Goal: Task Accomplishment & Management: Manage account settings

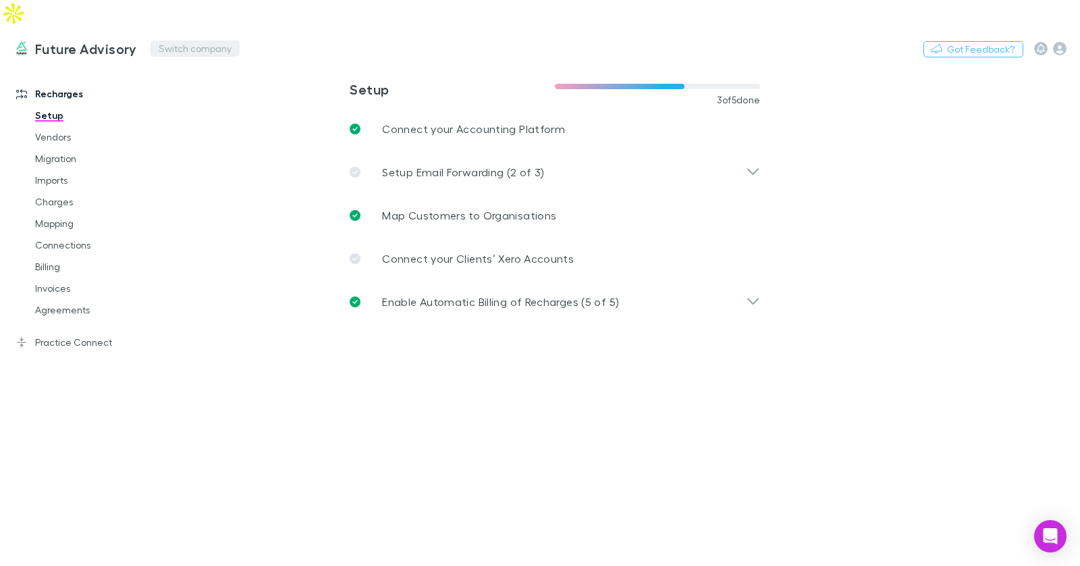
click at [208, 41] on button "Switch company" at bounding box center [195, 49] width 89 height 16
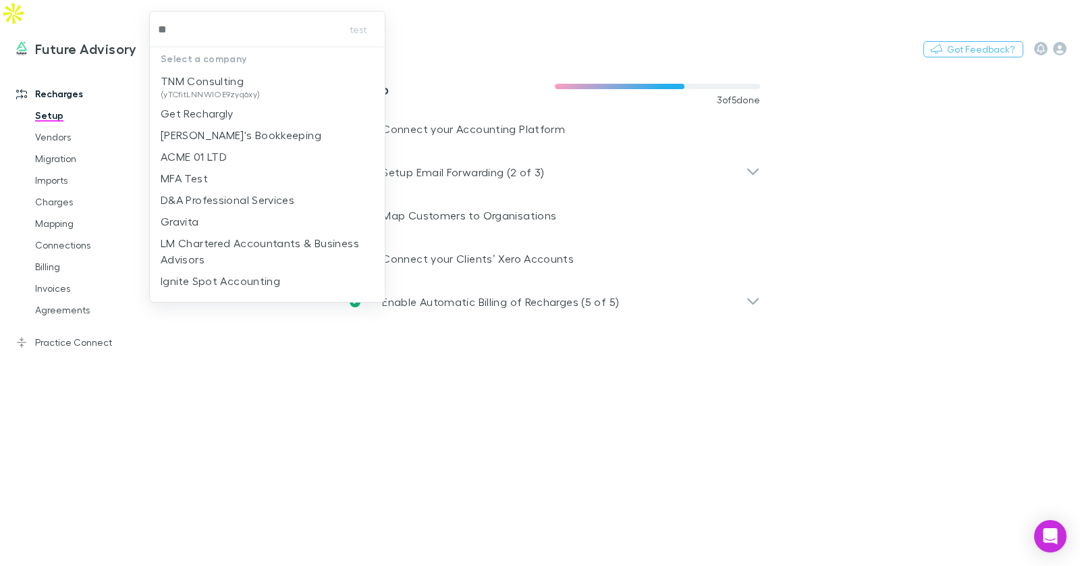
type input "***"
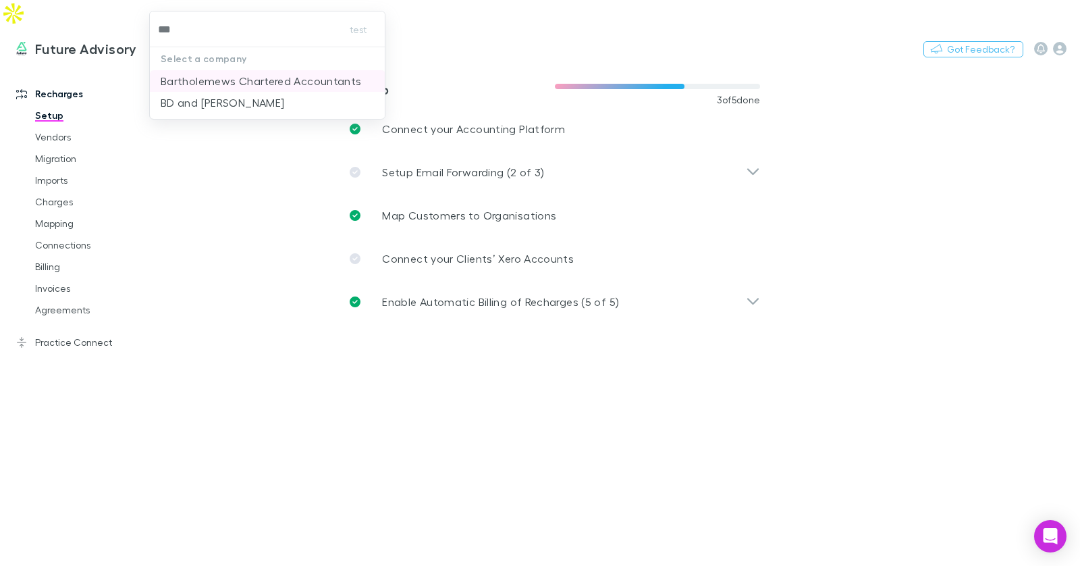
click at [259, 76] on p "Bartholemews Chartered Accountants" at bounding box center [261, 81] width 201 height 16
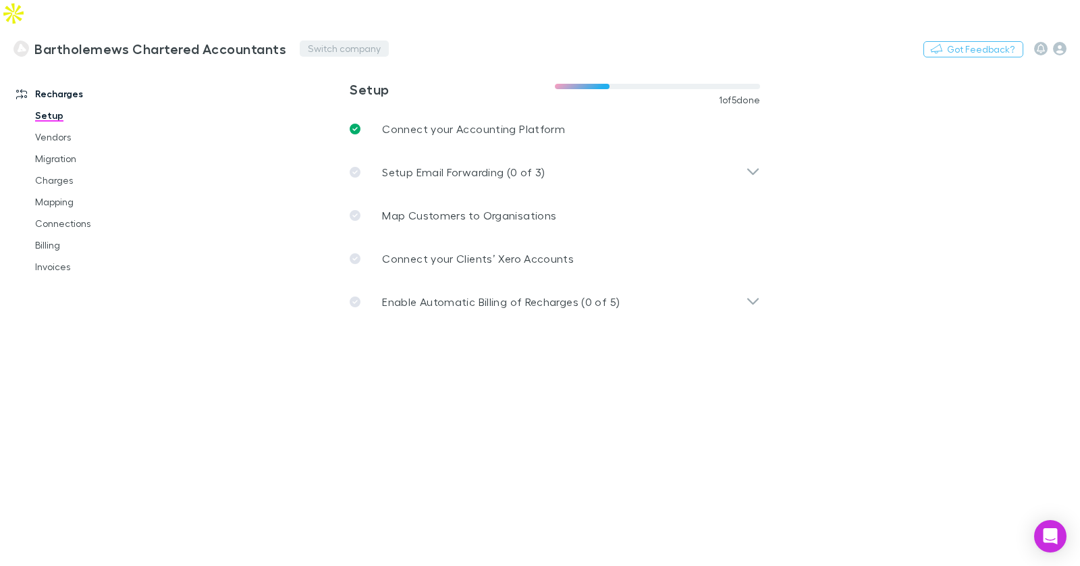
click at [334, 41] on button "Switch company" at bounding box center [344, 49] width 89 height 16
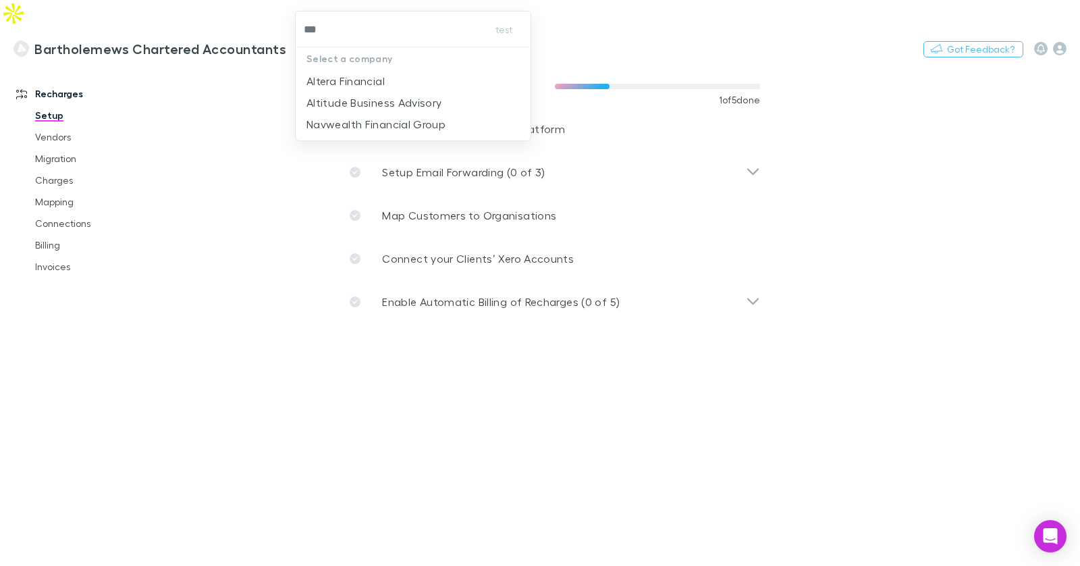
type input "****"
click at [338, 79] on p "Altitude Business Advisory" at bounding box center [375, 81] width 136 height 16
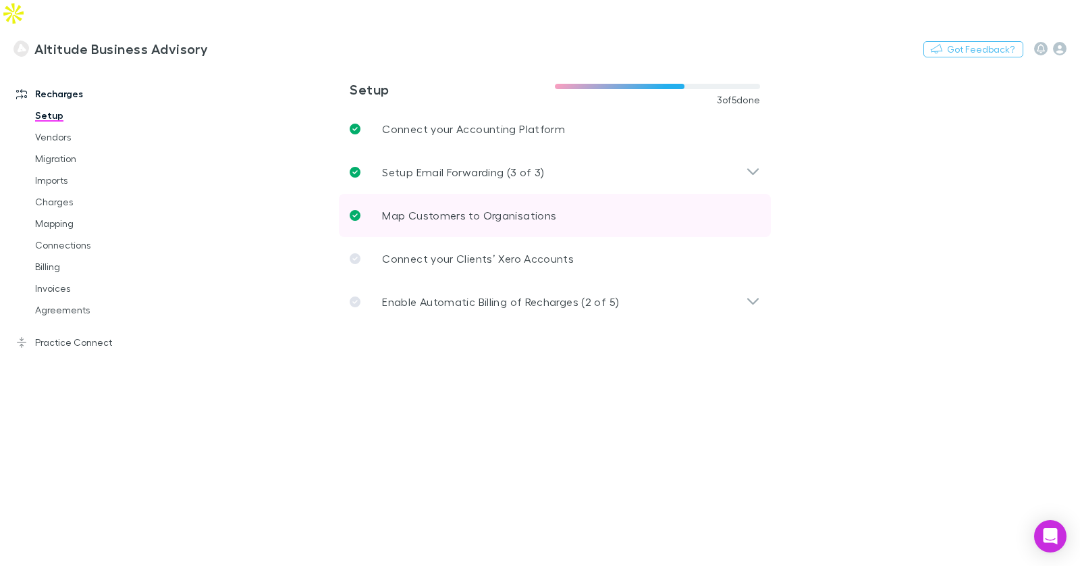
click at [427, 207] on p "Map Customers to Organisations" at bounding box center [469, 215] width 174 height 16
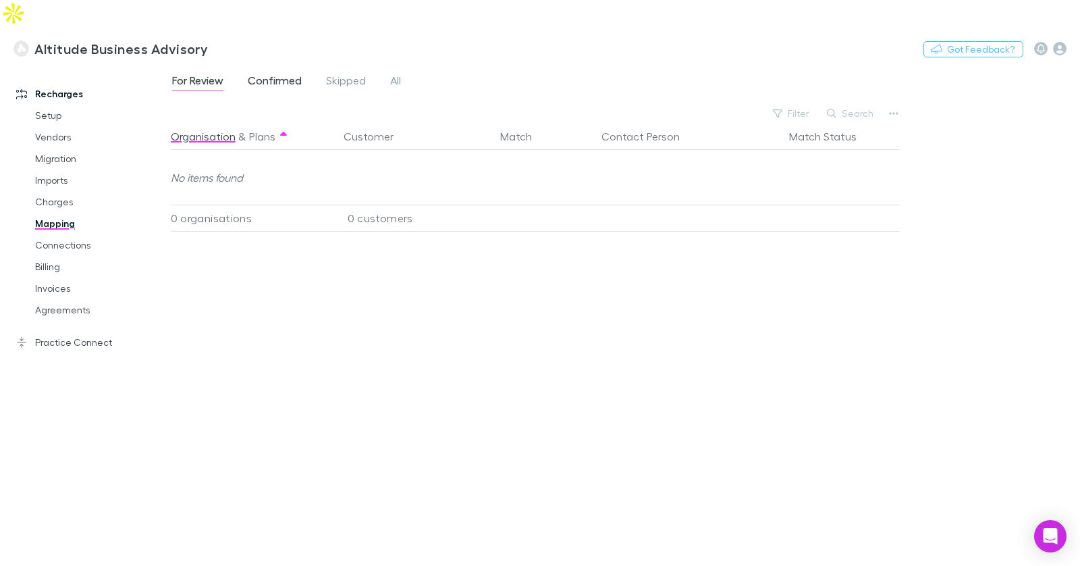
click at [263, 72] on link "Confirmed" at bounding box center [274, 83] width 57 height 22
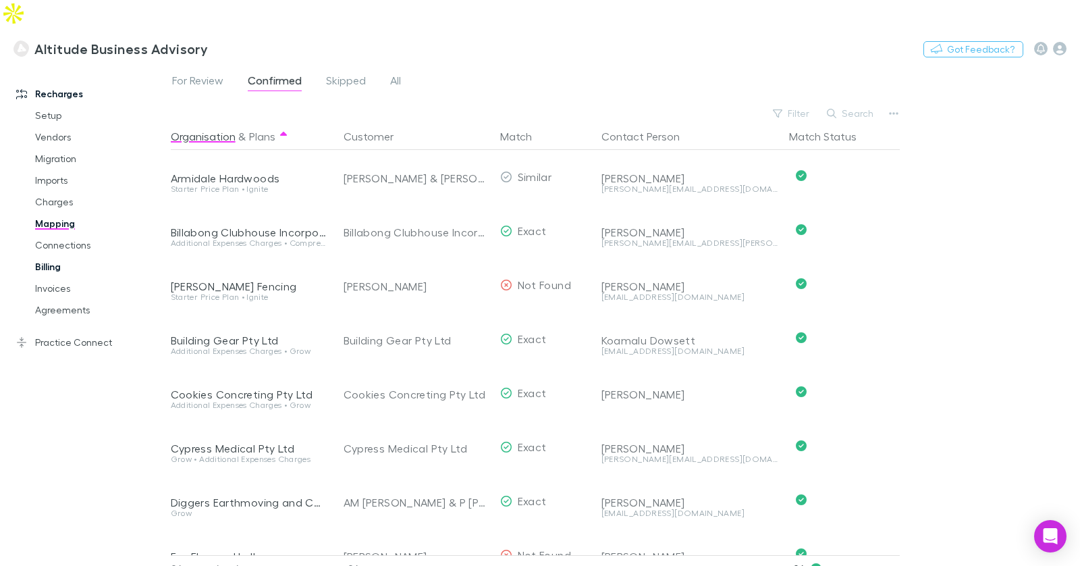
click at [58, 256] on link "Billing" at bounding box center [95, 267] width 147 height 22
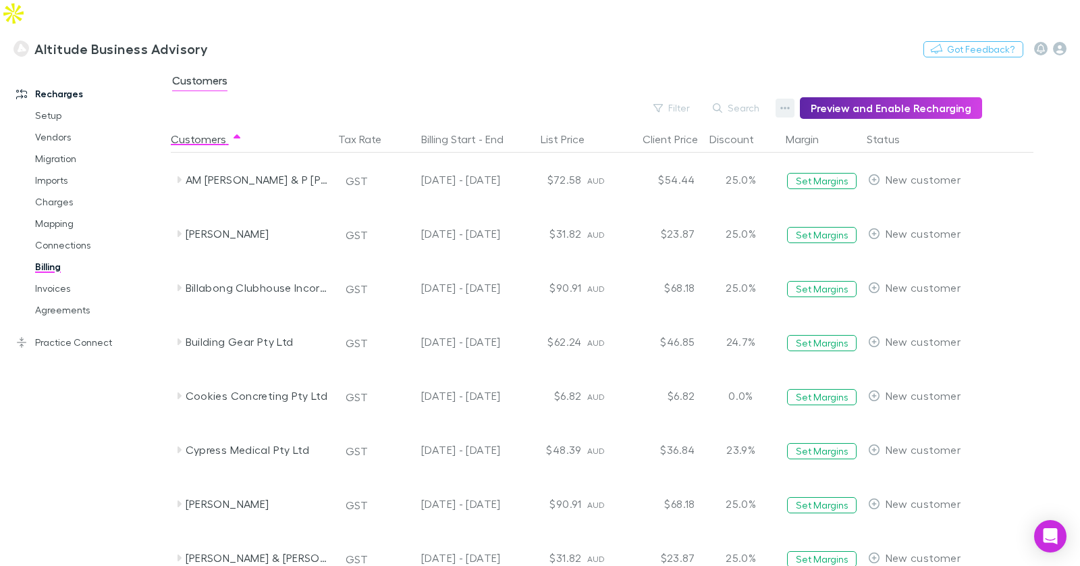
click at [787, 103] on icon "button" at bounding box center [784, 108] width 9 height 11
click at [685, 142] on p "Admin Fee" at bounding box center [708, 149] width 164 height 16
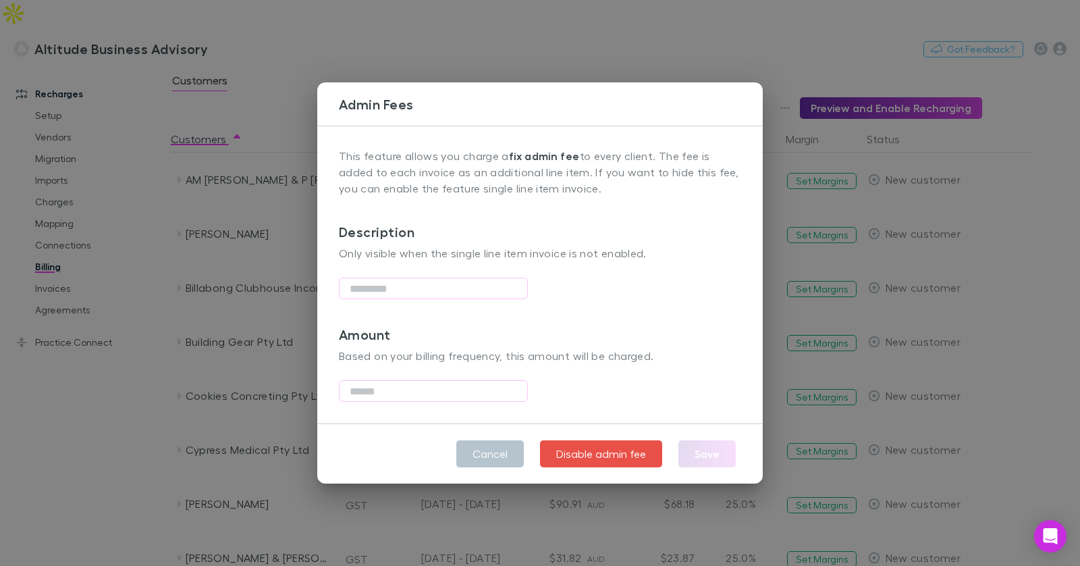
click at [584, 63] on div "Admin Fees This feature allows you charge a fix admin fee to every client. The …" at bounding box center [540, 283] width 1080 height 566
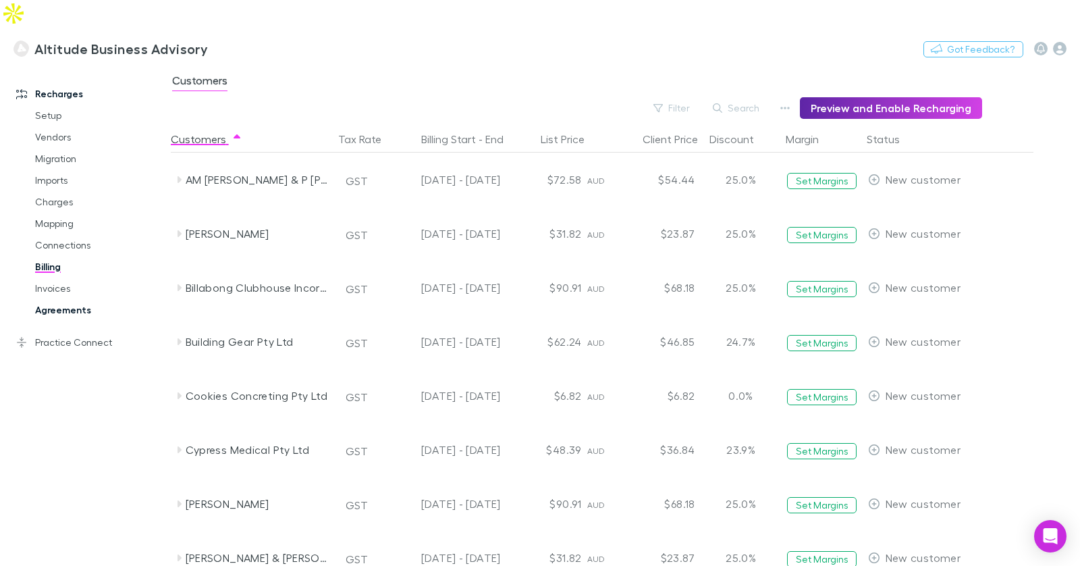
click at [81, 299] on link "Agreements" at bounding box center [95, 310] width 147 height 22
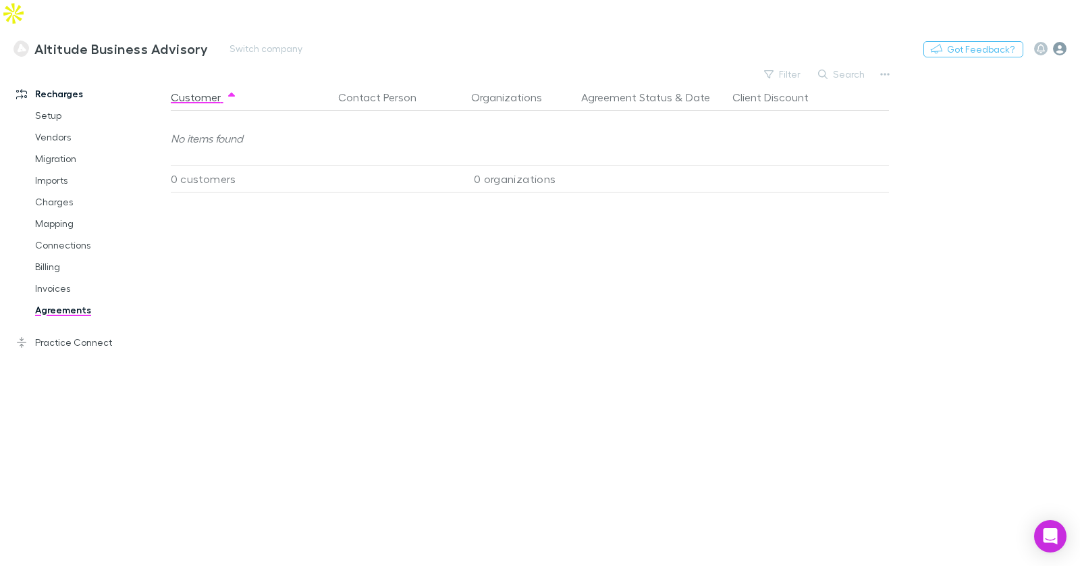
click at [1059, 42] on icon "button" at bounding box center [1060, 49] width 14 height 14
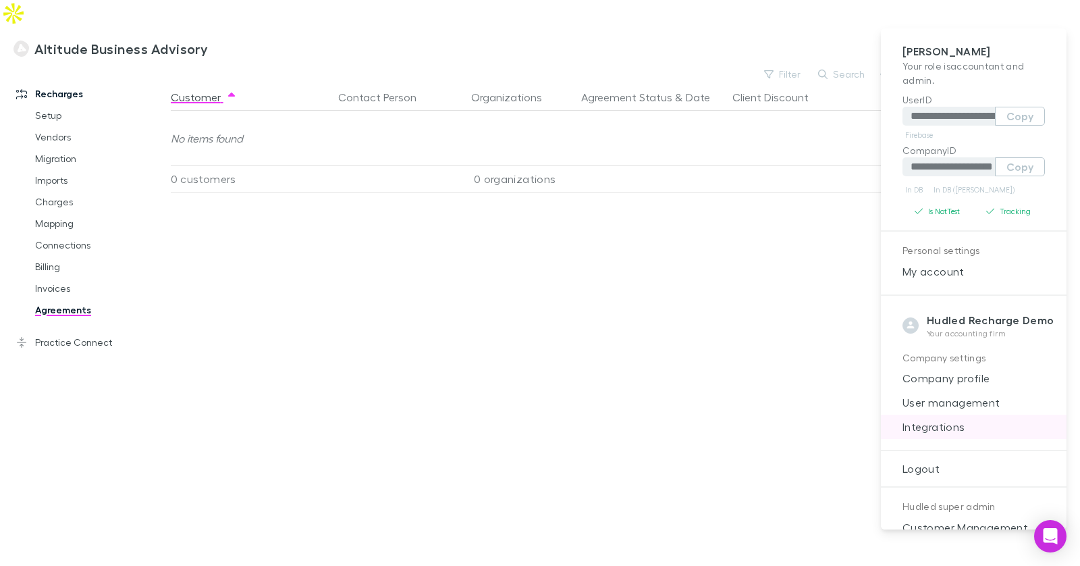
click at [950, 422] on span "Integrations" at bounding box center [974, 427] width 164 height 16
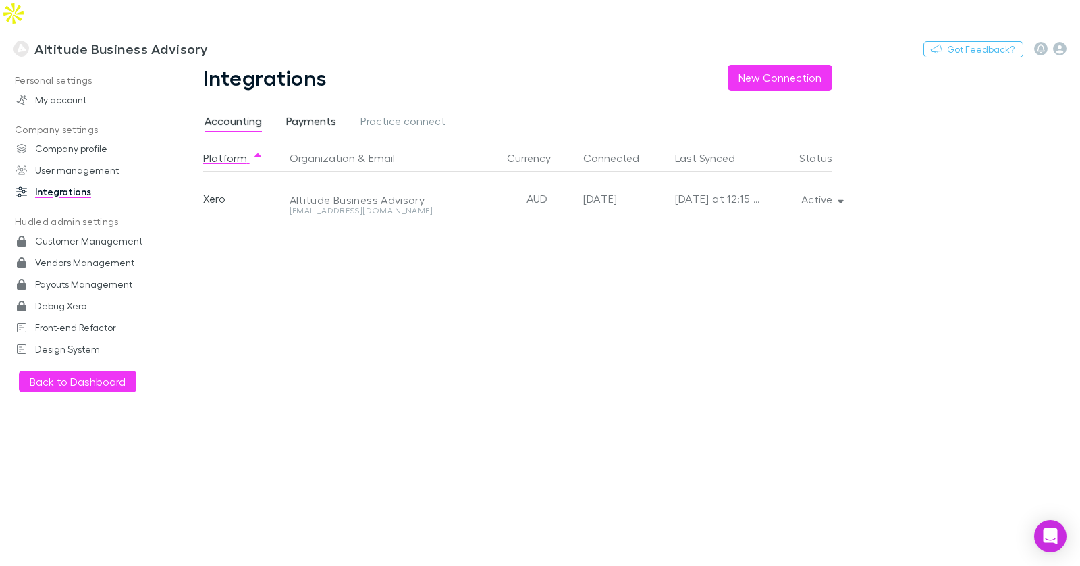
click at [326, 114] on span "Payments" at bounding box center [311, 123] width 50 height 18
drag, startPoint x: 245, startPoint y: 88, endPoint x: 186, endPoint y: 86, distance: 59.5
click at [245, 114] on span "Accounting" at bounding box center [233, 123] width 57 height 18
click at [111, 41] on h3 "Altitude Business Advisory" at bounding box center [121, 49] width 174 height 16
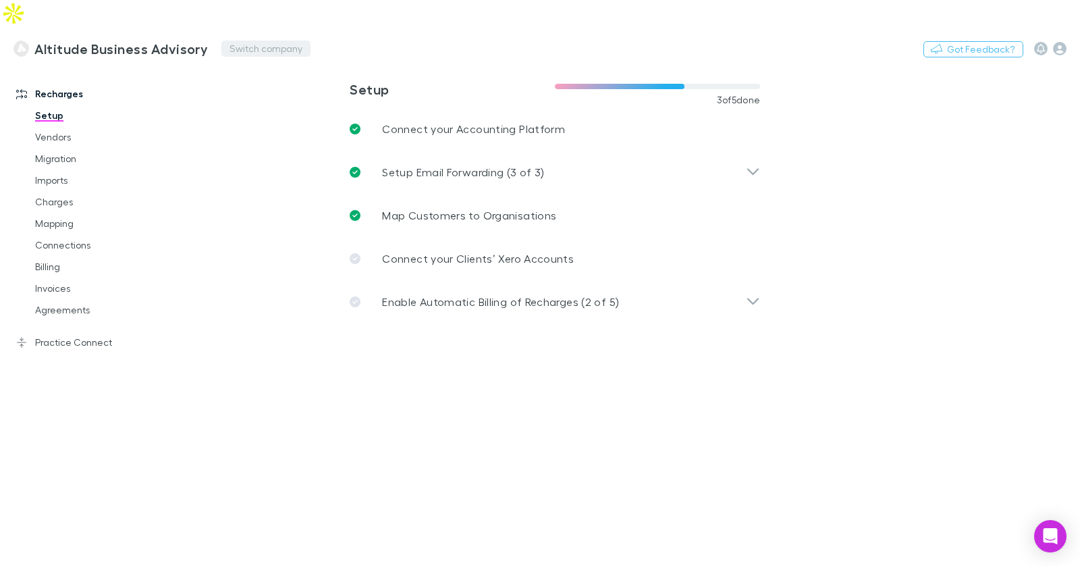
click at [235, 41] on button "Switch company" at bounding box center [265, 49] width 89 height 16
type input "***"
click at [259, 77] on p "Jim's Bookkeeping" at bounding box center [309, 81] width 161 height 16
click at [83, 299] on link "Agreements" at bounding box center [95, 310] width 147 height 22
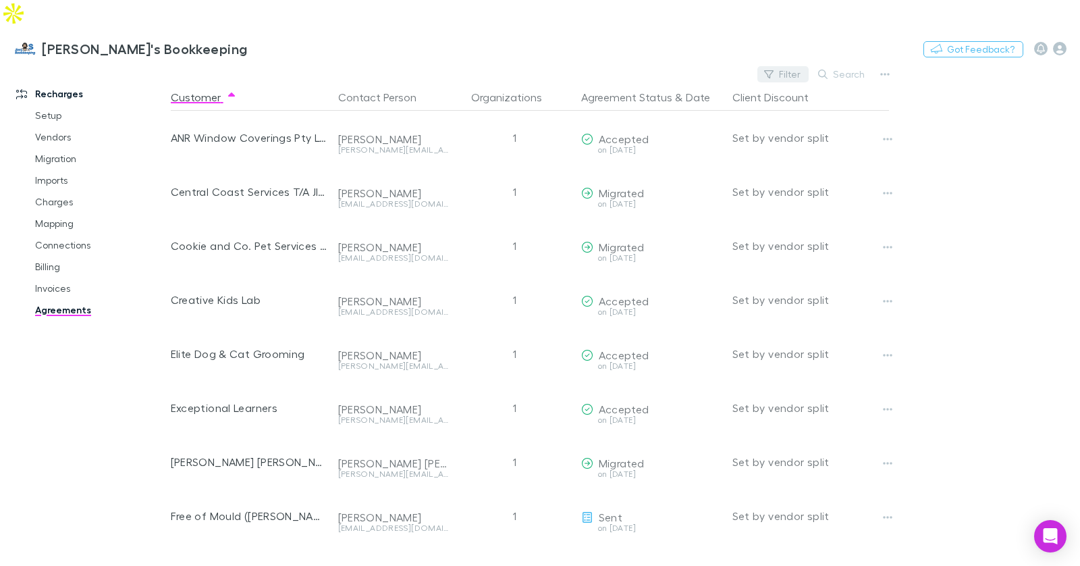
click at [786, 66] on button "Filter" at bounding box center [783, 74] width 51 height 16
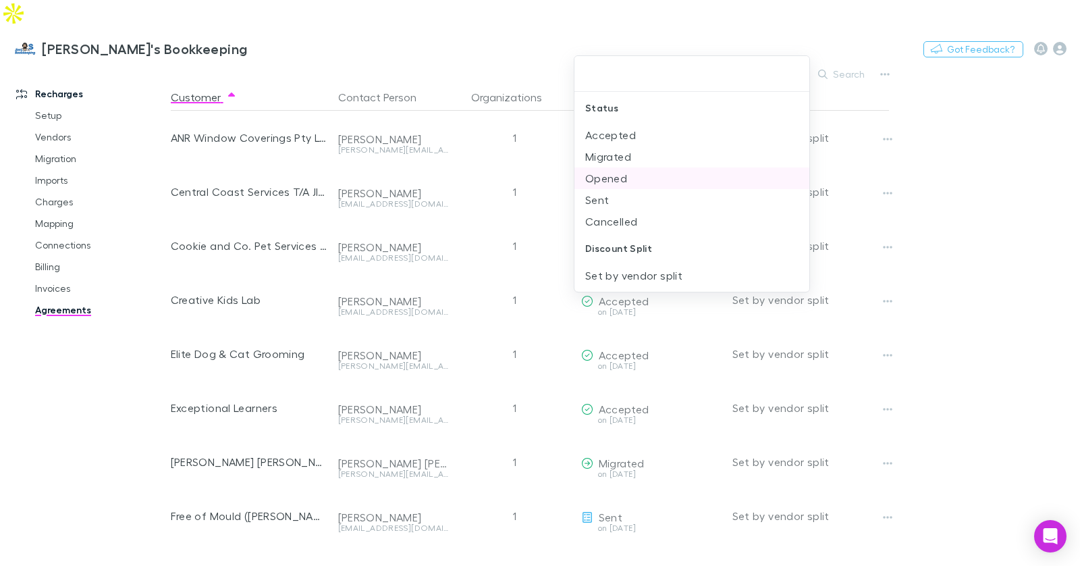
drag, startPoint x: 620, startPoint y: 192, endPoint x: 617, endPoint y: 182, distance: 10.7
click at [620, 192] on li "Sent" at bounding box center [693, 200] width 236 height 22
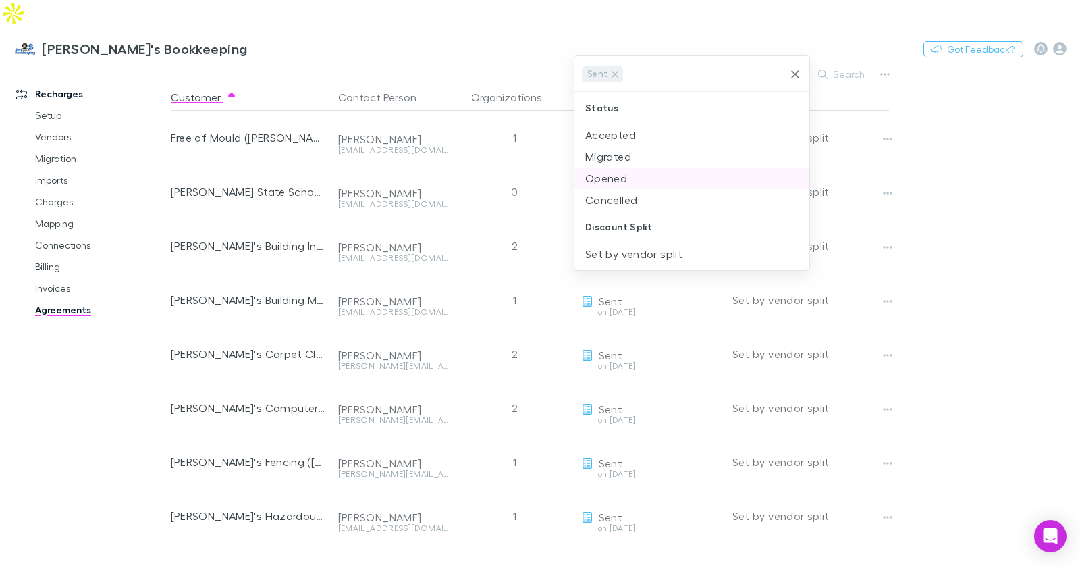
click at [618, 178] on li "Opened" at bounding box center [693, 178] width 236 height 22
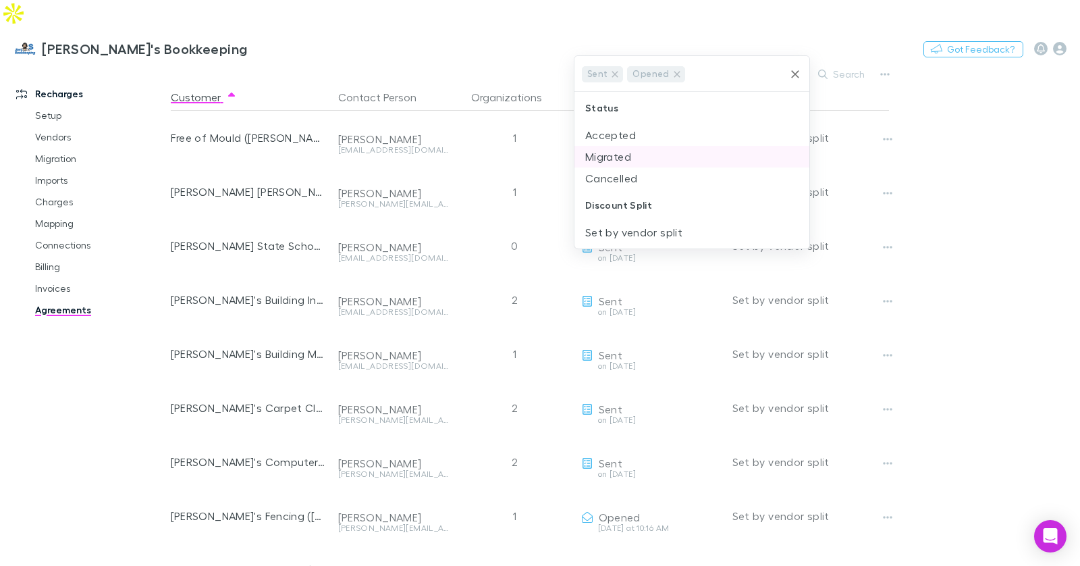
click at [614, 155] on li "Migrated" at bounding box center [693, 157] width 236 height 22
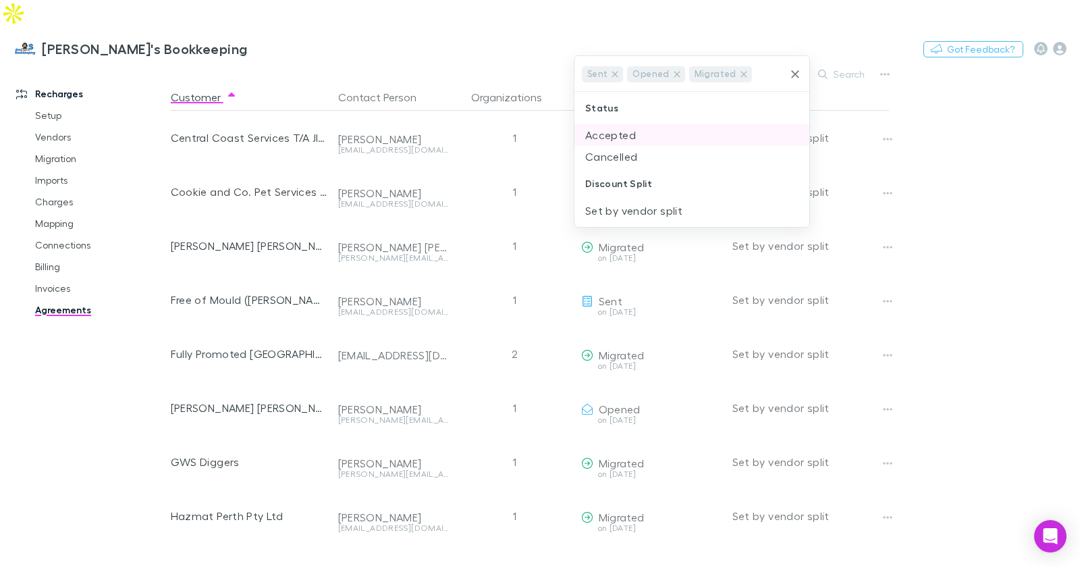
click at [615, 136] on li "Accepted" at bounding box center [693, 135] width 236 height 22
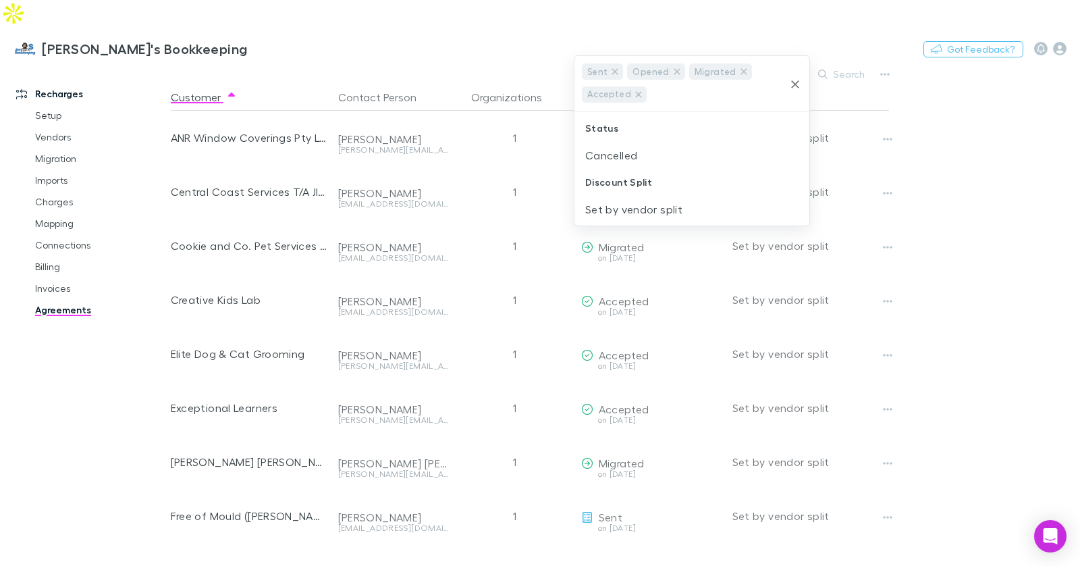
click at [940, 147] on div at bounding box center [540, 283] width 1080 height 566
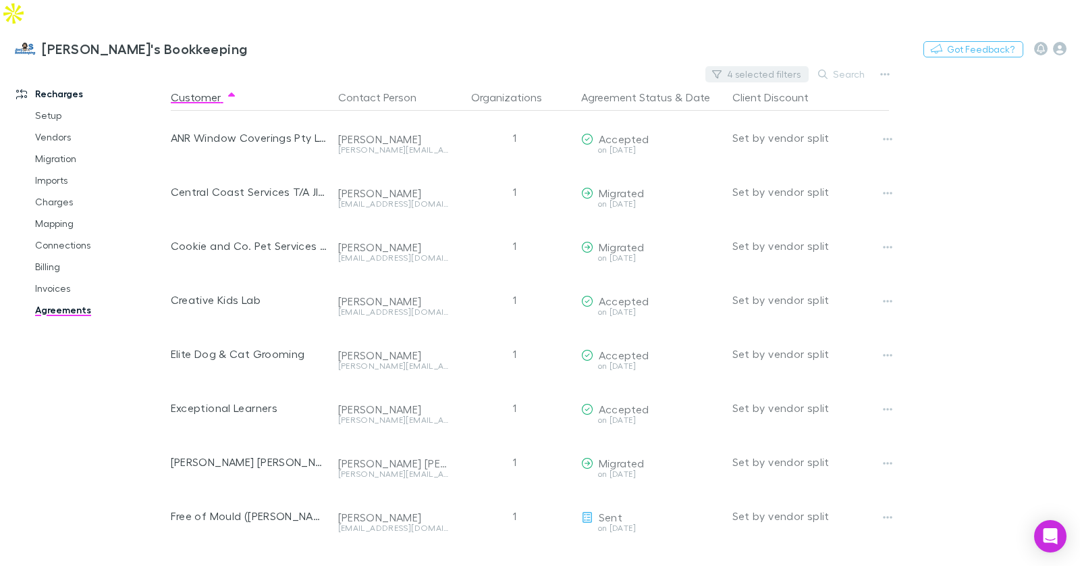
click at [768, 66] on button "4 selected filters" at bounding box center [757, 74] width 103 height 16
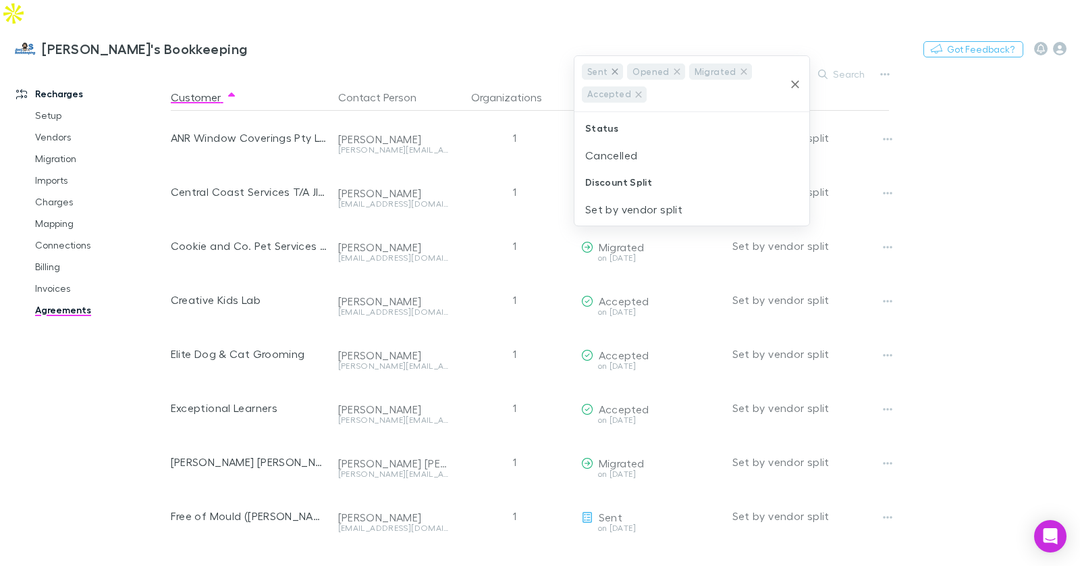
click at [612, 70] on icon at bounding box center [615, 71] width 6 height 6
click at [629, 72] on icon at bounding box center [632, 71] width 6 height 6
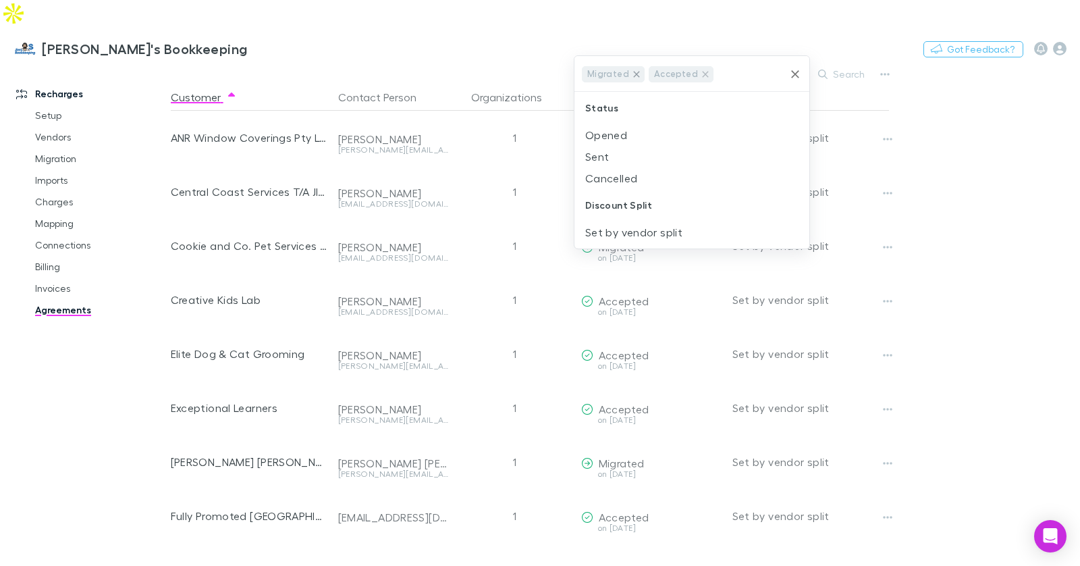
click at [633, 72] on icon at bounding box center [636, 74] width 11 height 11
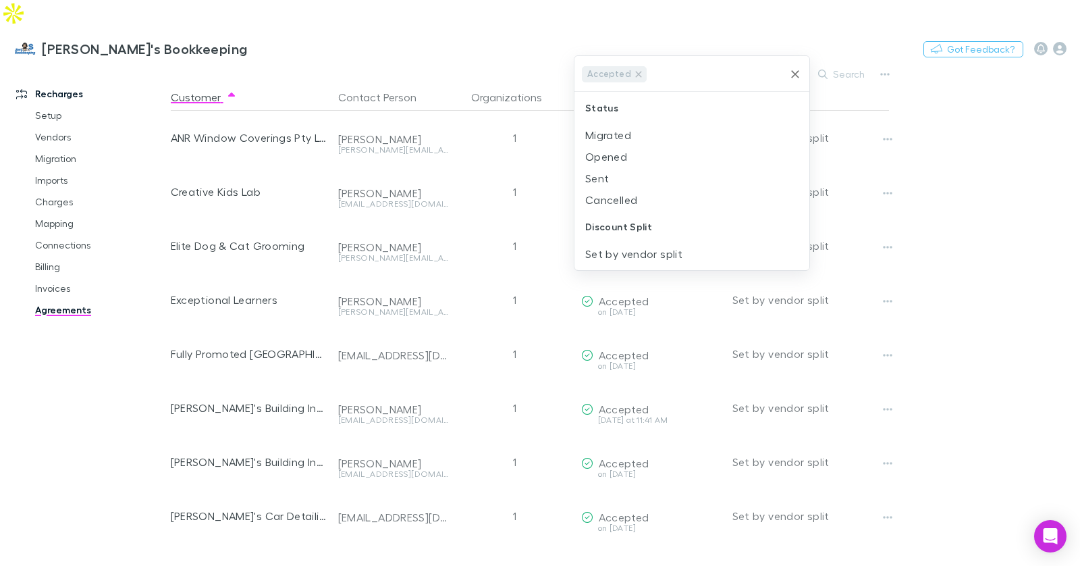
click at [957, 171] on div at bounding box center [540, 283] width 1080 height 566
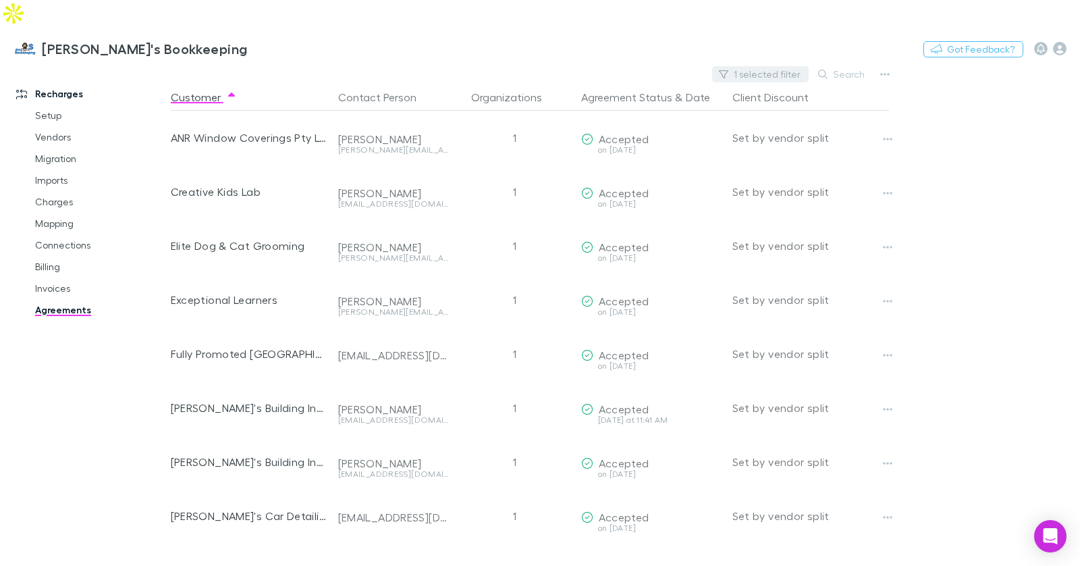
click at [748, 66] on button "1 selected filter" at bounding box center [760, 74] width 97 height 16
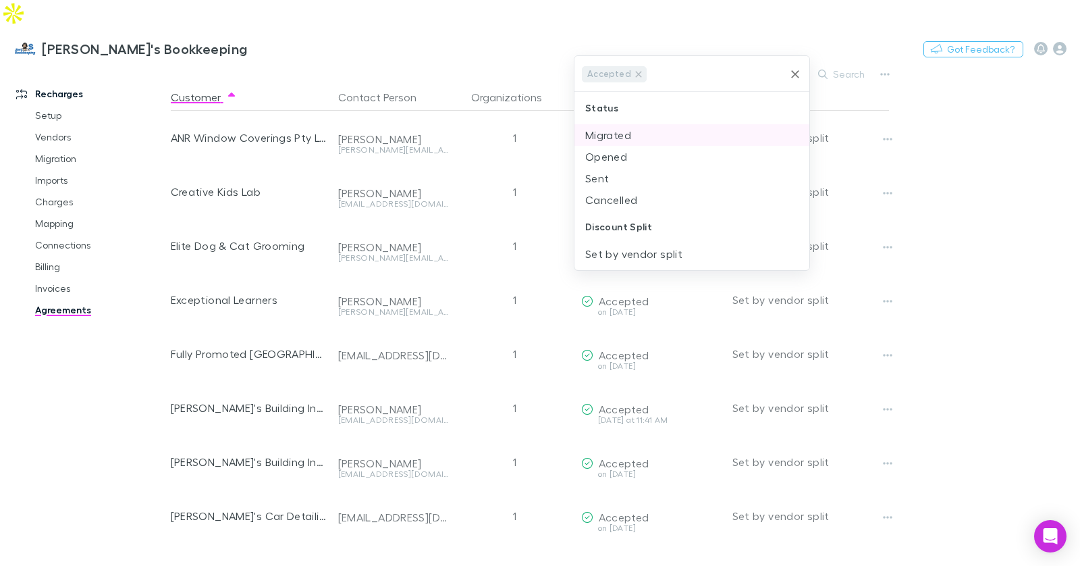
click at [652, 131] on li "Migrated" at bounding box center [693, 135] width 236 height 22
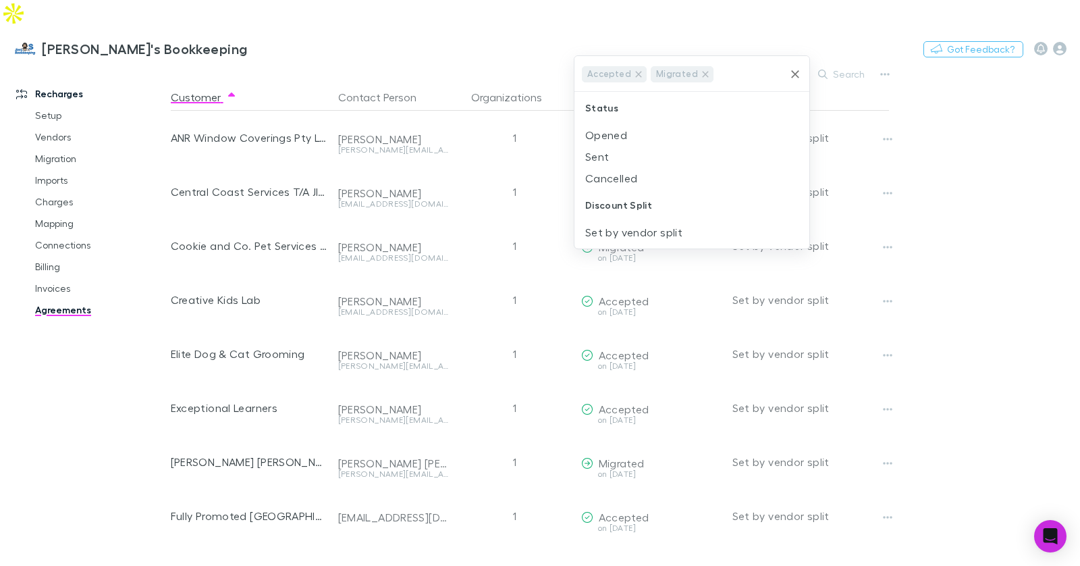
drag, startPoint x: 188, startPoint y: 20, endPoint x: 210, endPoint y: 22, distance: 21.7
click at [188, 20] on div at bounding box center [540, 283] width 1080 height 566
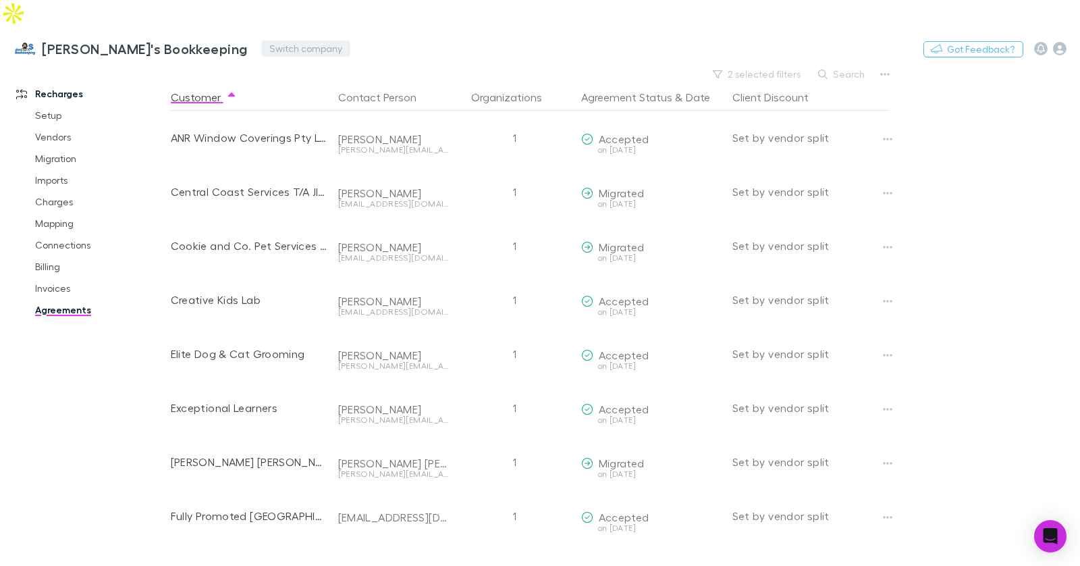
click at [261, 41] on button "Switch company" at bounding box center [305, 49] width 89 height 16
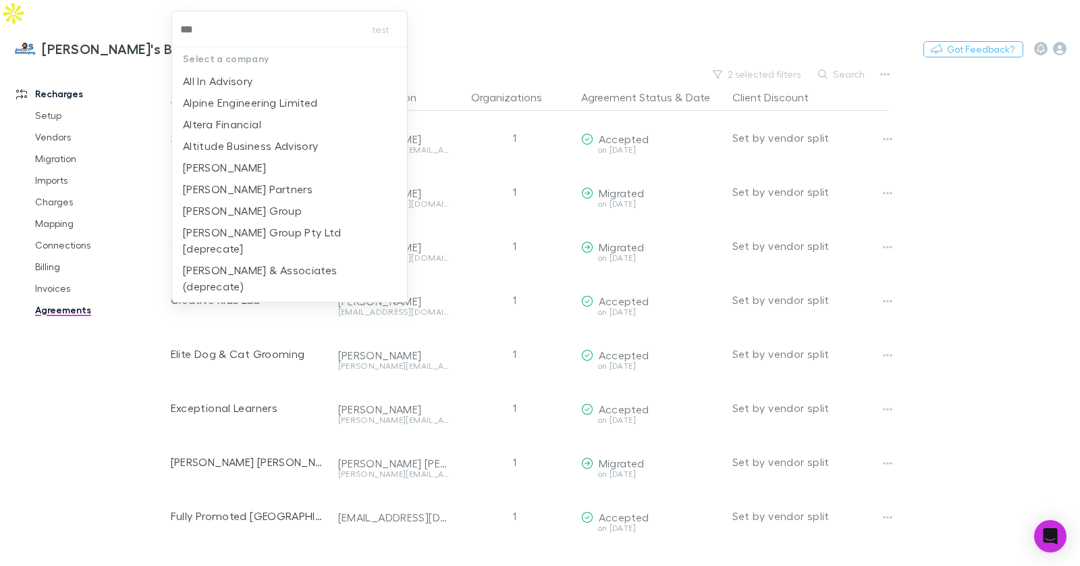
type input "****"
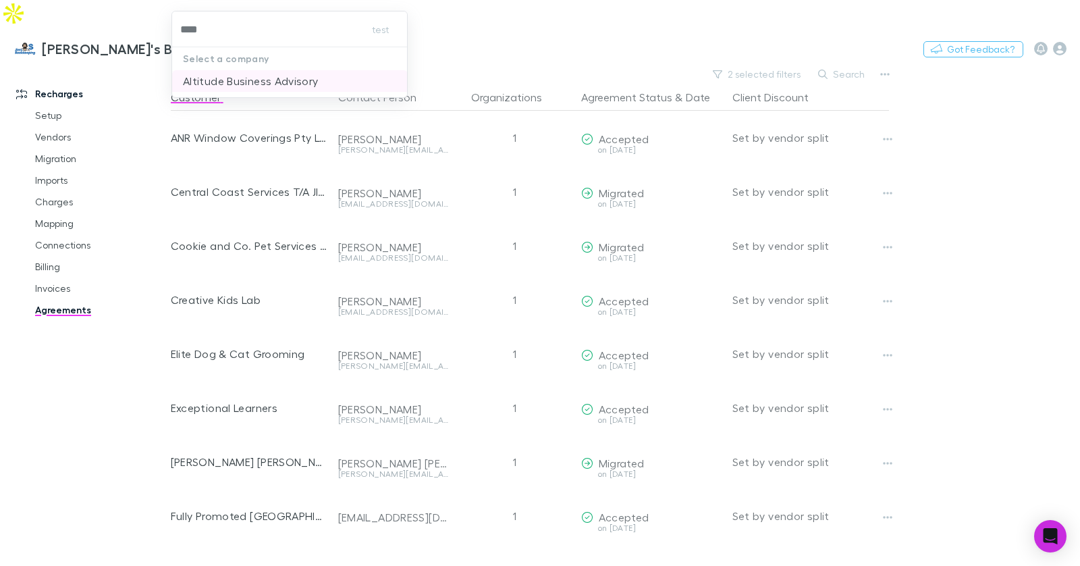
click at [238, 75] on p "Altitude Business Advisory" at bounding box center [251, 81] width 136 height 16
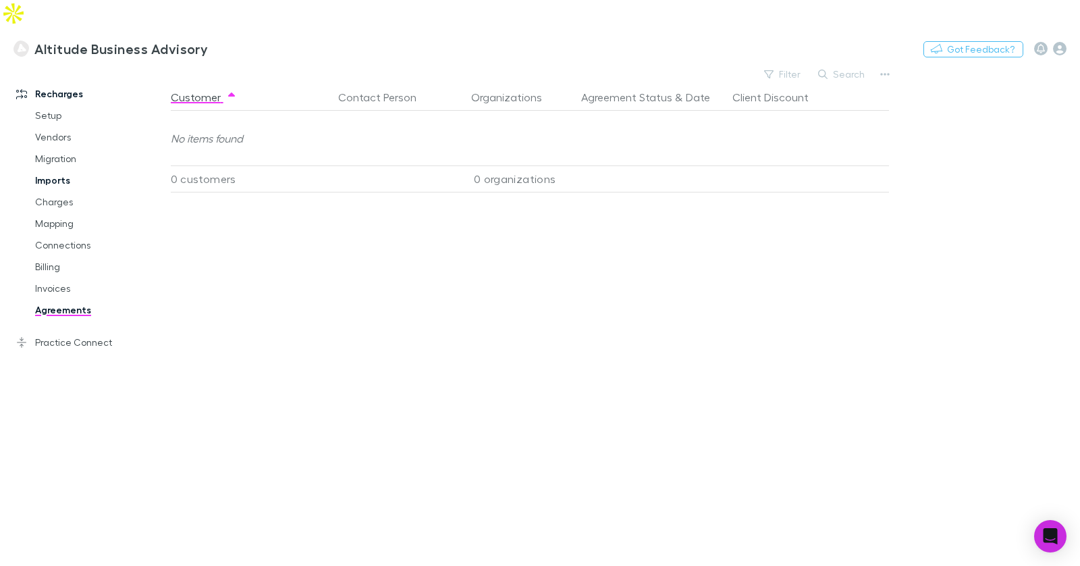
click at [65, 169] on link "Imports" at bounding box center [95, 180] width 147 height 22
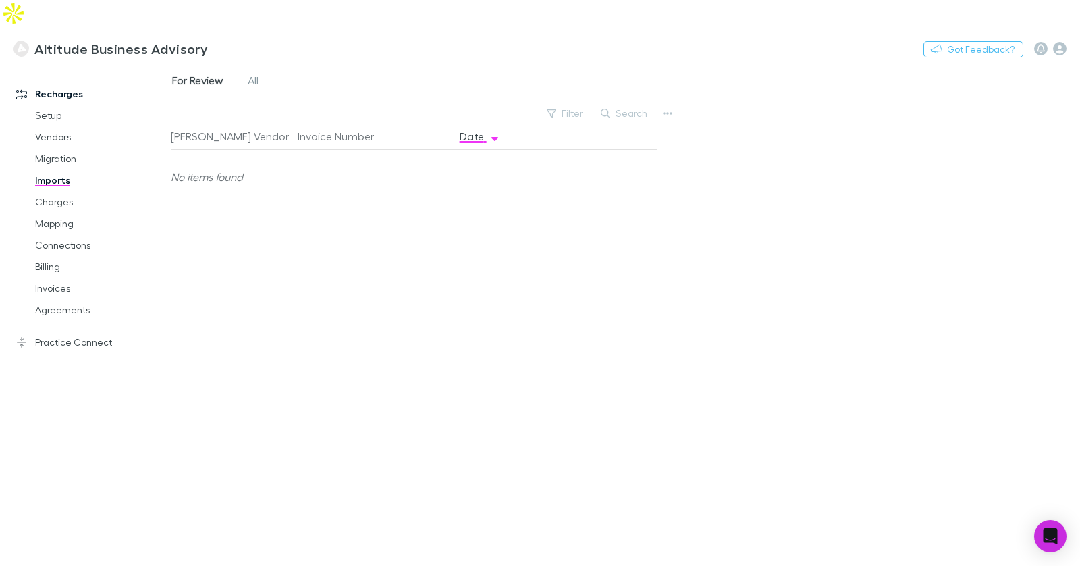
click at [267, 72] on div "For Review All" at bounding box center [221, 83] width 100 height 22
click at [255, 74] on span "All" at bounding box center [253, 83] width 11 height 18
click at [329, 204] on div "INV-34161785" at bounding box center [373, 231] width 151 height 54
click at [470, 204] on div "-" at bounding box center [494, 231] width 81 height 54
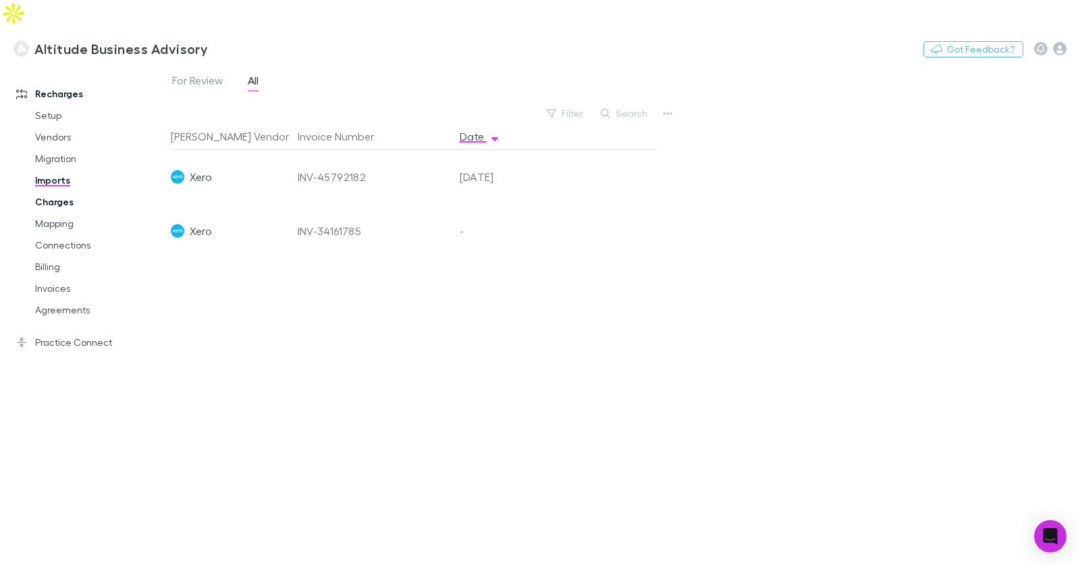
drag, startPoint x: 69, startPoint y: 179, endPoint x: 99, endPoint y: 167, distance: 31.8
click at [69, 191] on link "Charges" at bounding box center [95, 202] width 147 height 22
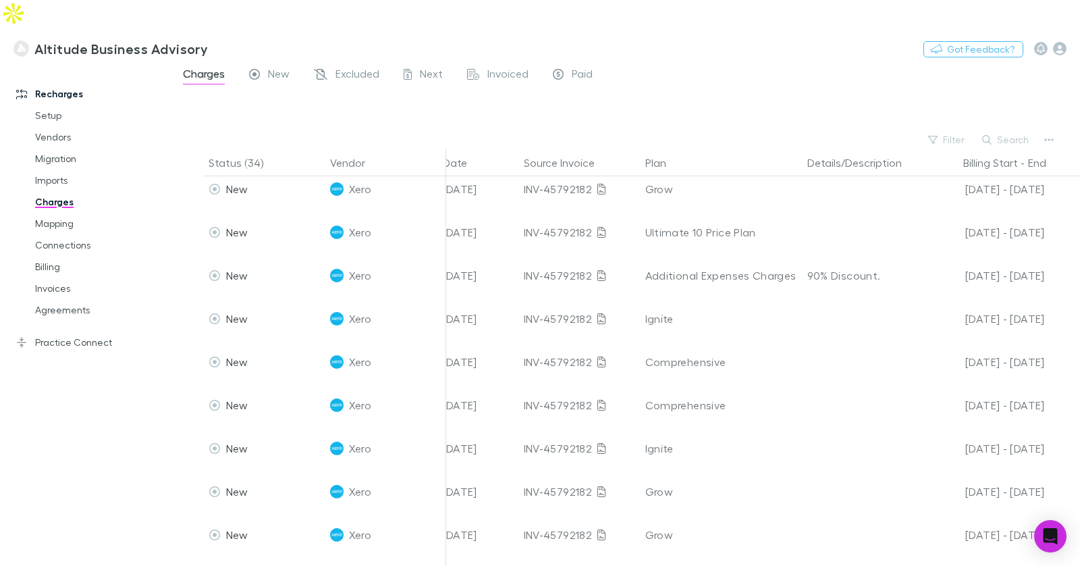
scroll to position [1096, 198]
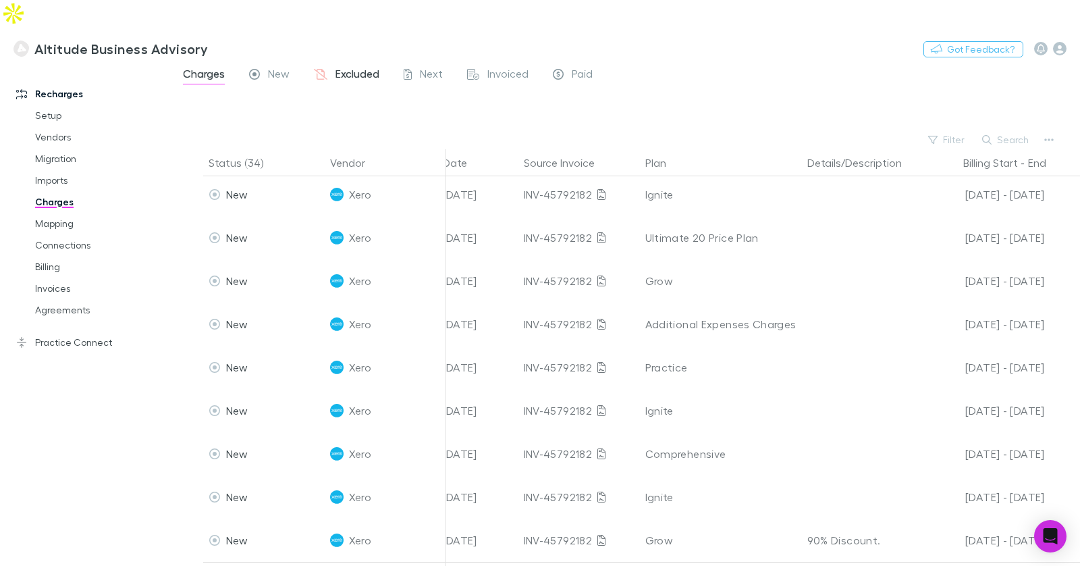
click at [369, 67] on span "Excluded" at bounding box center [358, 76] width 44 height 18
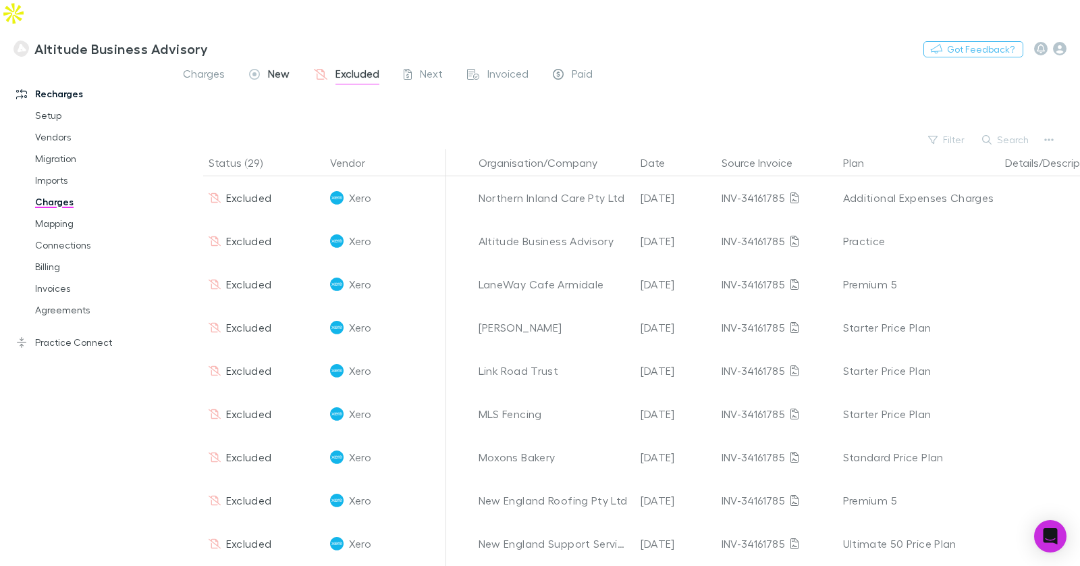
click at [272, 67] on span "New" at bounding box center [279, 76] width 22 height 18
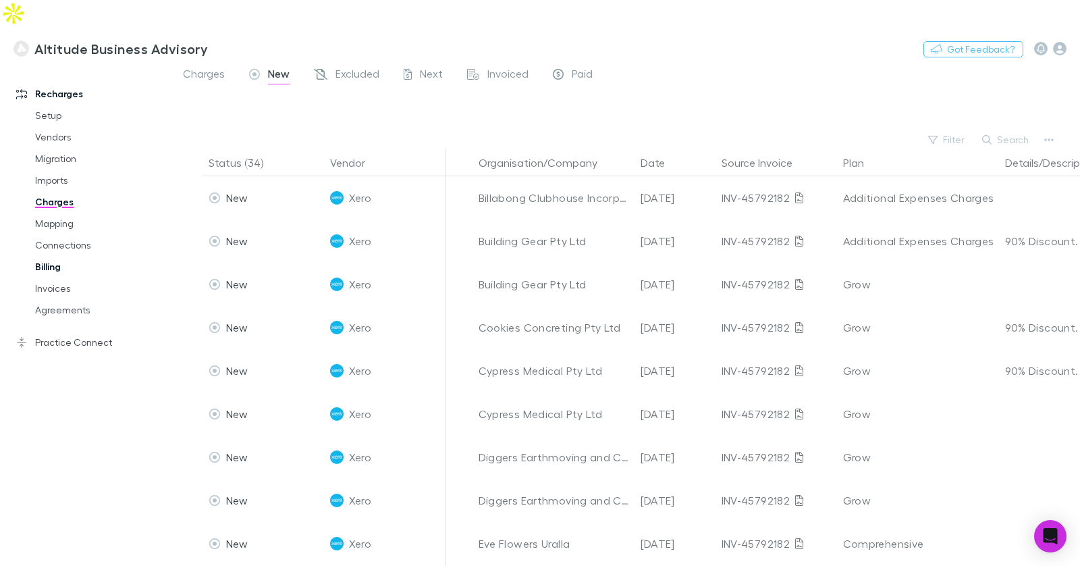
click at [59, 256] on link "Billing" at bounding box center [95, 267] width 147 height 22
